Goal: Task Accomplishment & Management: Manage account settings

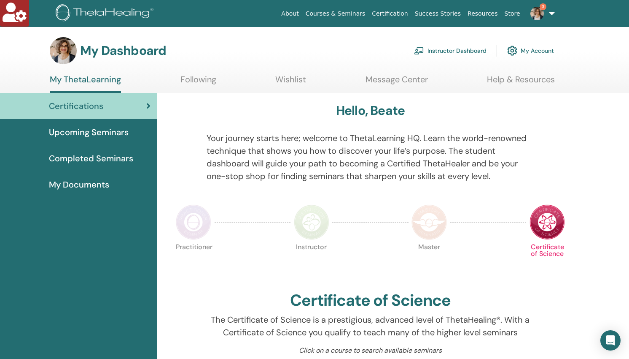
click at [470, 52] on link "Instructor Dashboard" at bounding box center [450, 50] width 73 height 19
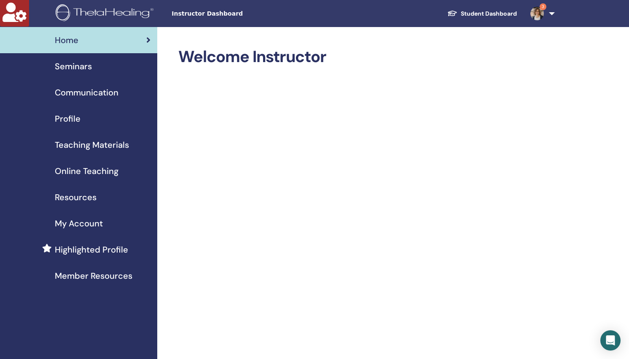
click at [79, 68] on span "Seminars" at bounding box center [73, 66] width 37 height 13
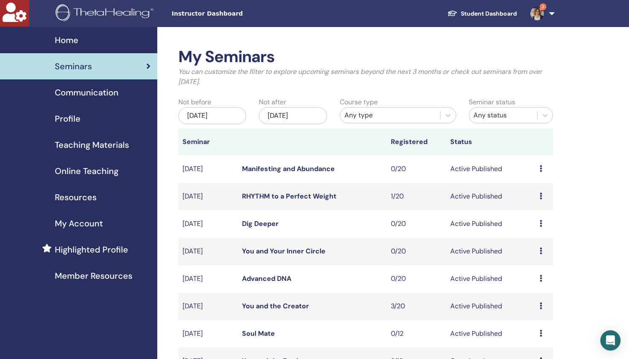
click at [234, 116] on div "Jun/25, 2025" at bounding box center [212, 115] width 68 height 17
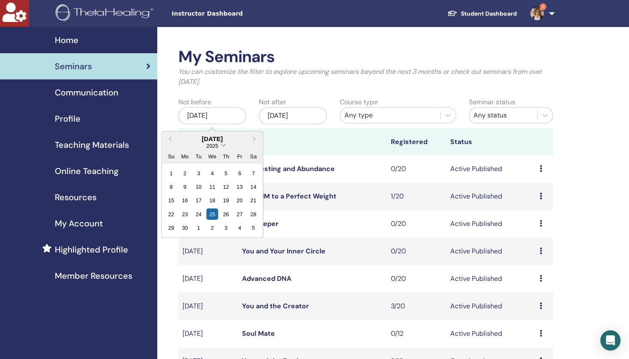
click at [224, 145] on span "Choose Date" at bounding box center [223, 143] width 5 height 5
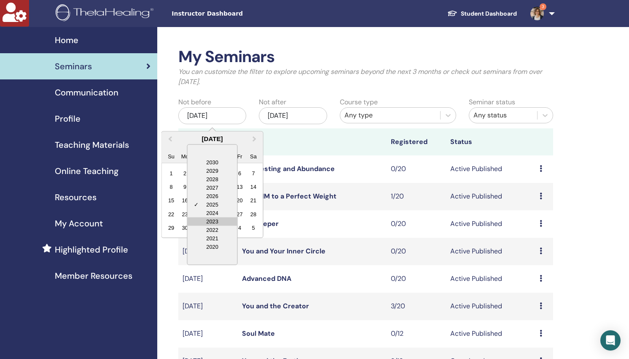
click at [224, 222] on div "2023" at bounding box center [213, 221] width 50 height 8
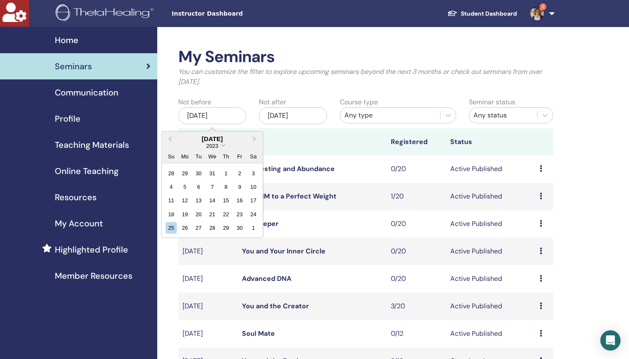
click at [377, 113] on div "Any type" at bounding box center [391, 115] width 92 height 10
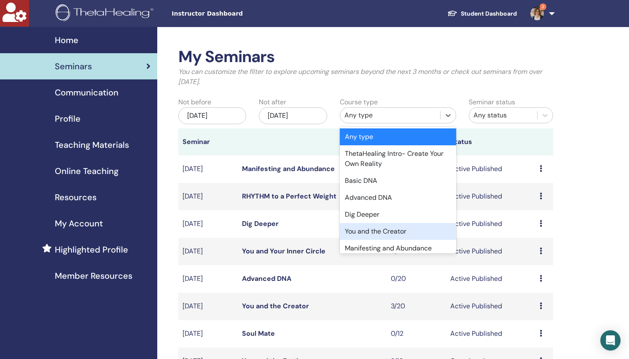
click at [371, 229] on div "You and the Creator" at bounding box center [398, 231] width 116 height 17
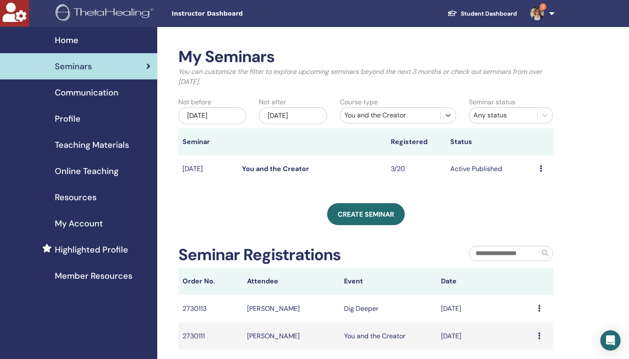
click at [235, 113] on div "Jun/25, 2025" at bounding box center [212, 115] width 68 height 17
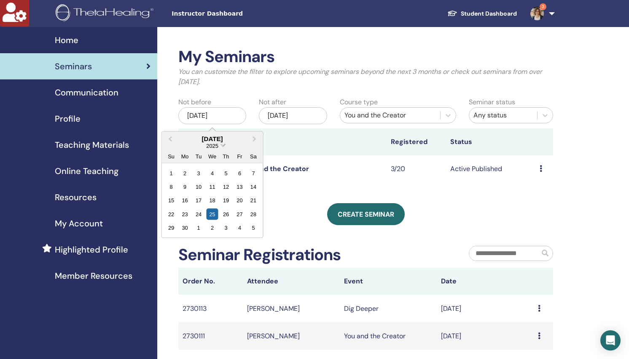
click at [224, 144] on span "Choose Date" at bounding box center [223, 143] width 5 height 5
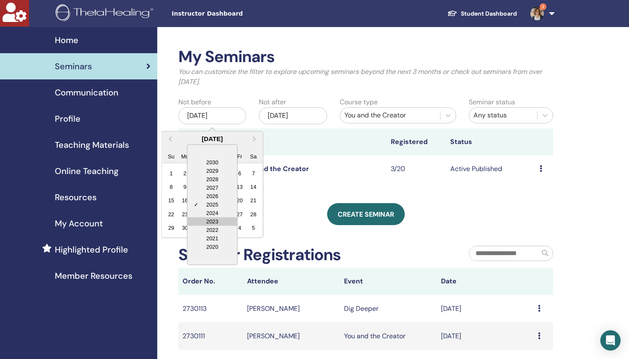
click at [215, 219] on div "2023" at bounding box center [213, 221] width 50 height 8
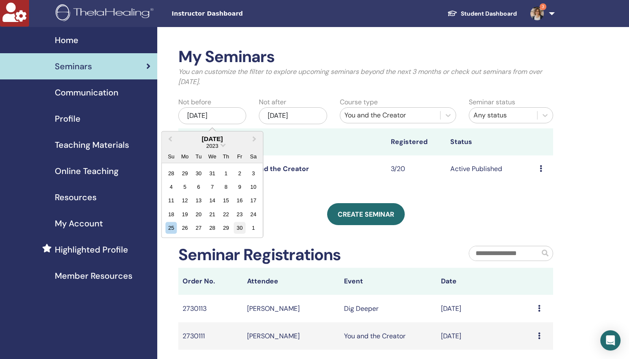
click at [241, 228] on div "30" at bounding box center [239, 227] width 11 height 11
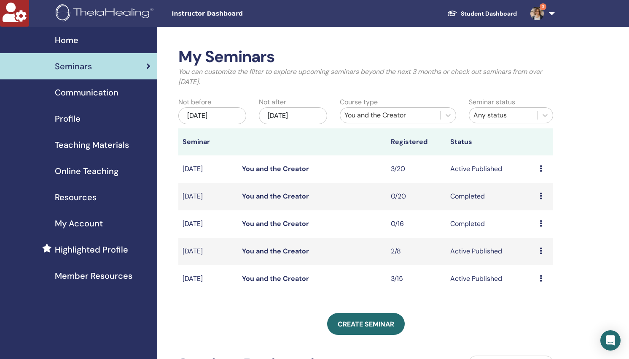
click at [250, 252] on link "You and the Creator" at bounding box center [275, 250] width 67 height 9
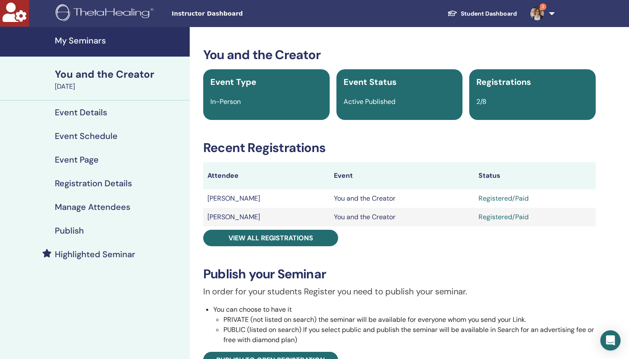
click at [81, 205] on h4 "Manage Attendees" at bounding box center [93, 207] width 76 height 10
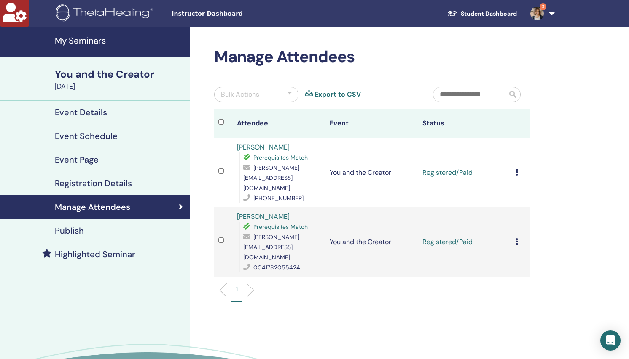
click at [518, 238] on icon at bounding box center [517, 241] width 3 height 7
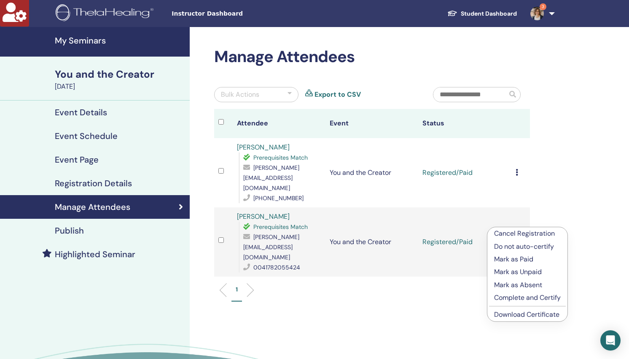
click at [532, 295] on p "Complete and Certify" at bounding box center [527, 297] width 67 height 10
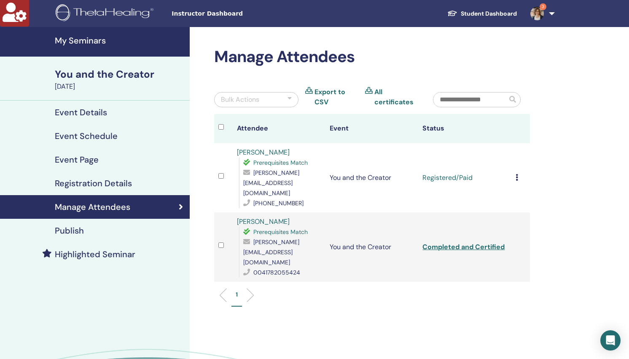
click at [517, 174] on icon at bounding box center [517, 177] width 3 height 7
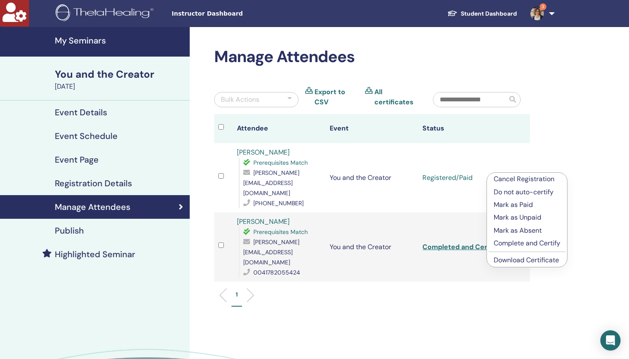
click at [525, 243] on p "Complete and Certify" at bounding box center [527, 243] width 67 height 10
